Goal: Task Accomplishment & Management: Manage account settings

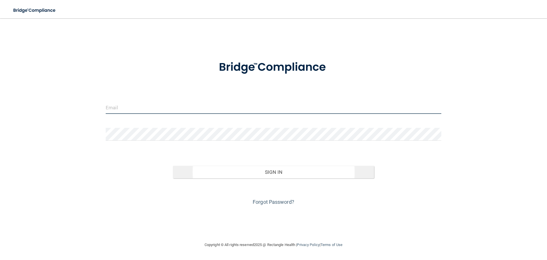
type input "[PERSON_NAME][EMAIL_ADDRESS][DOMAIN_NAME]"
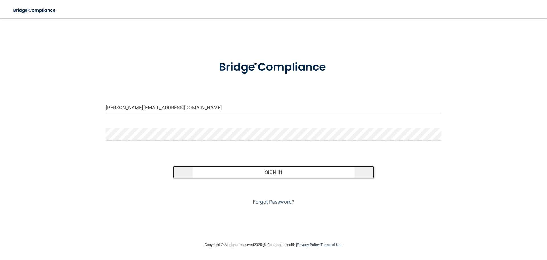
click at [268, 173] on button "Sign In" at bounding box center [273, 171] width 201 height 13
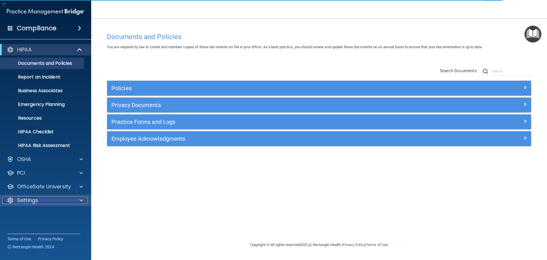
click at [78, 198] on div at bounding box center [80, 200] width 14 height 7
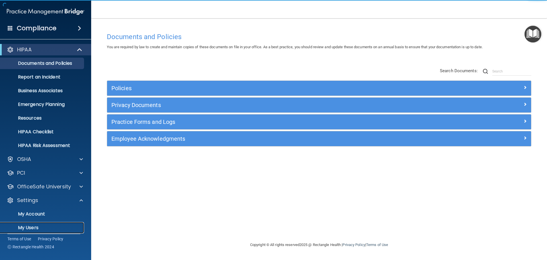
click at [29, 226] on p "My Users" at bounding box center [43, 227] width 78 height 6
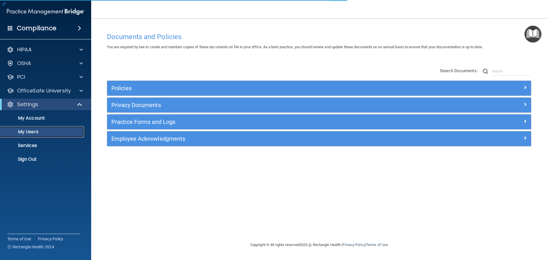
select select "20"
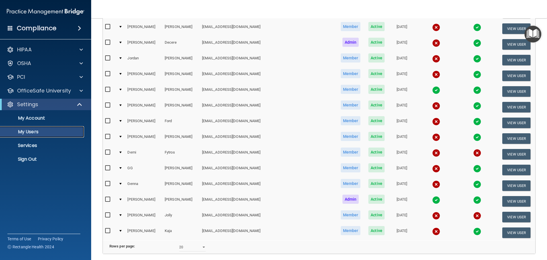
scroll to position [212, 0]
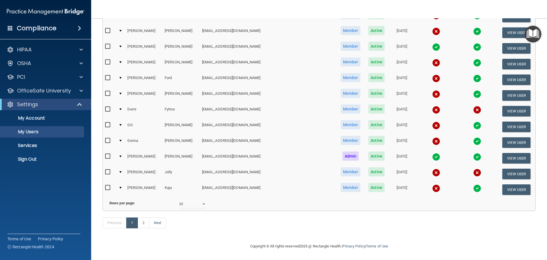
click at [122, 171] on div at bounding box center [120, 172] width 2 height 2
click at [505, 168] on button "View User" at bounding box center [516, 173] width 28 height 11
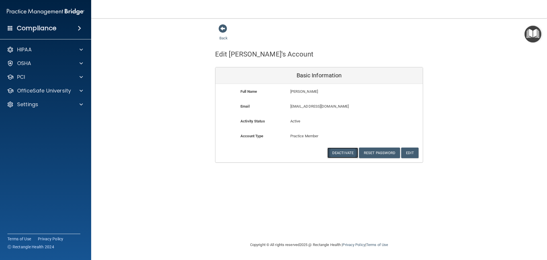
click at [350, 154] on button "Deactivate" at bounding box center [342, 152] width 31 height 11
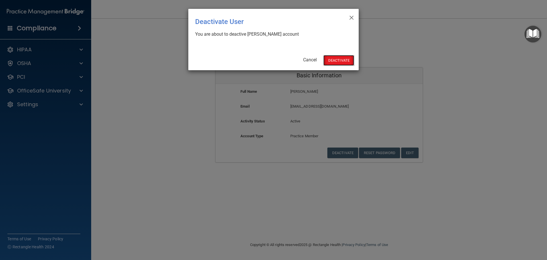
click at [341, 61] on button "Deactivate" at bounding box center [338, 60] width 31 height 11
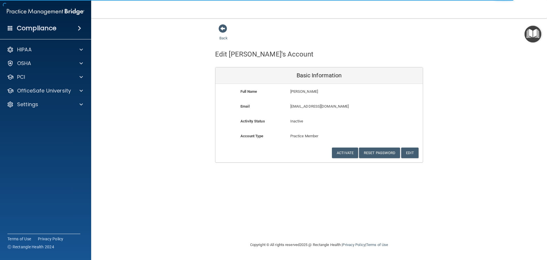
click at [219, 35] on div "Back" at bounding box center [232, 33] width 35 height 18
click at [221, 38] on link "Back" at bounding box center [223, 34] width 8 height 11
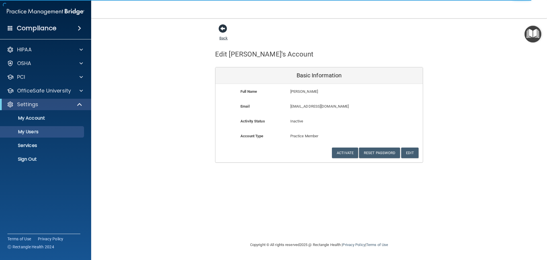
select select "20"
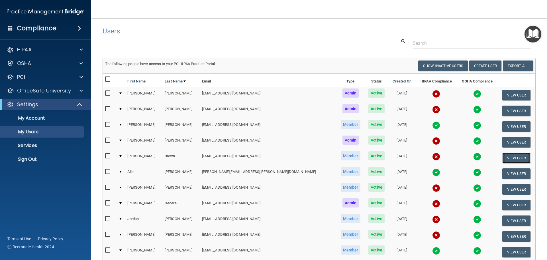
click at [506, 158] on button "View User" at bounding box center [516, 157] width 28 height 11
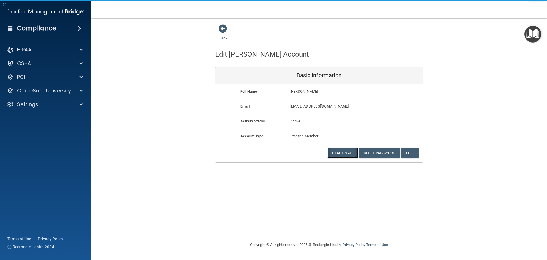
click at [340, 153] on button "Deactivate" at bounding box center [342, 152] width 31 height 11
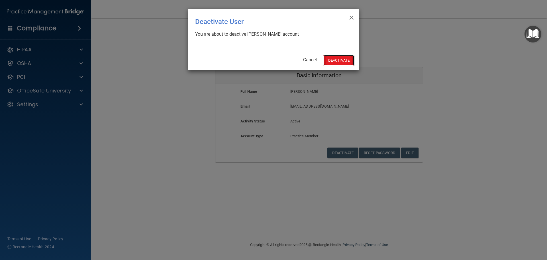
click at [343, 60] on button "Deactivate" at bounding box center [338, 60] width 31 height 11
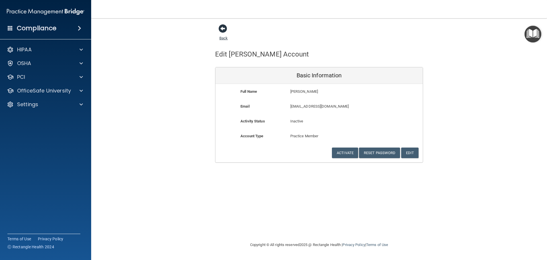
click at [221, 38] on link "Back" at bounding box center [223, 34] width 8 height 11
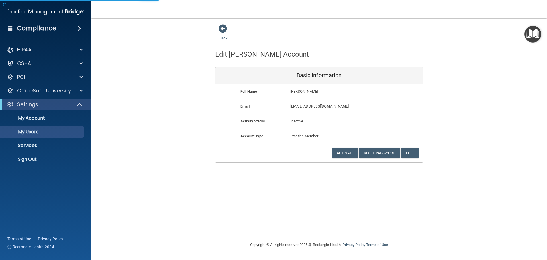
select select "20"
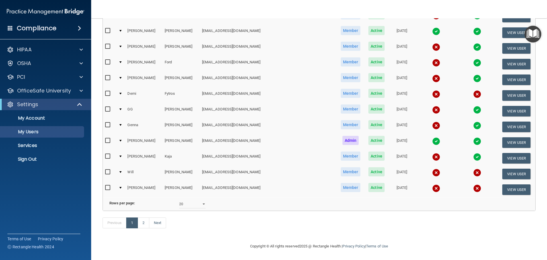
scroll to position [212, 0]
click at [156, 224] on link "Next" at bounding box center [157, 222] width 17 height 11
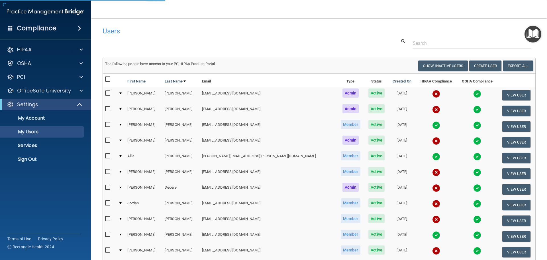
select select "20"
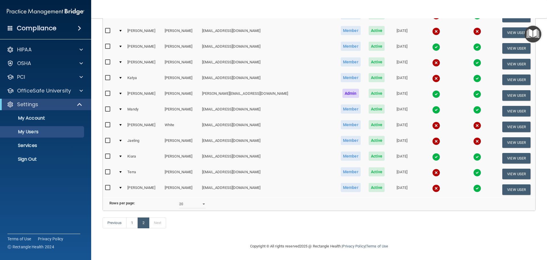
scroll to position [181, 0]
click at [33, 119] on p "My Account" at bounding box center [43, 118] width 78 height 6
